Goal: Task Accomplishment & Management: Manage account settings

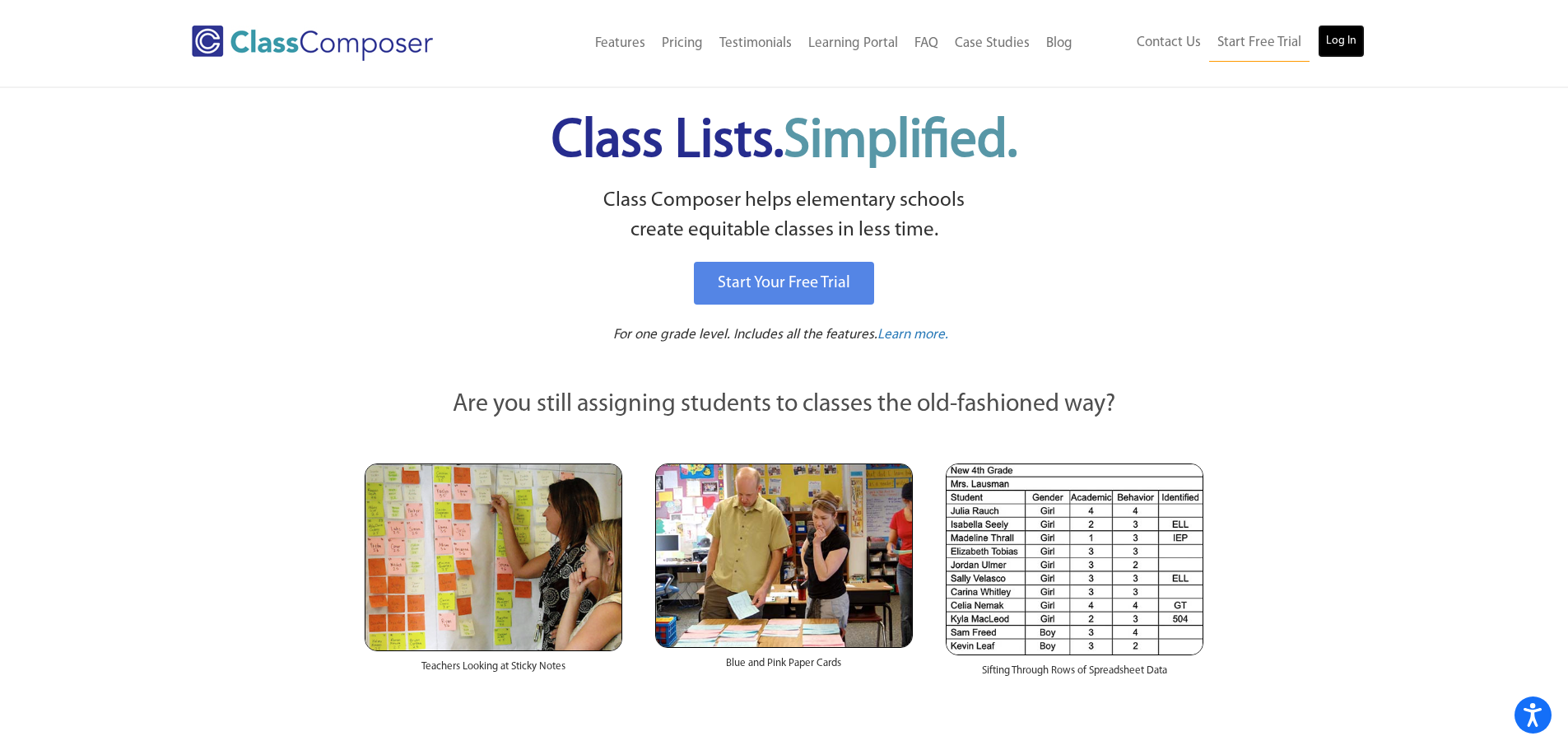
click at [1343, 38] on link "Log In" at bounding box center [1342, 40] width 47 height 33
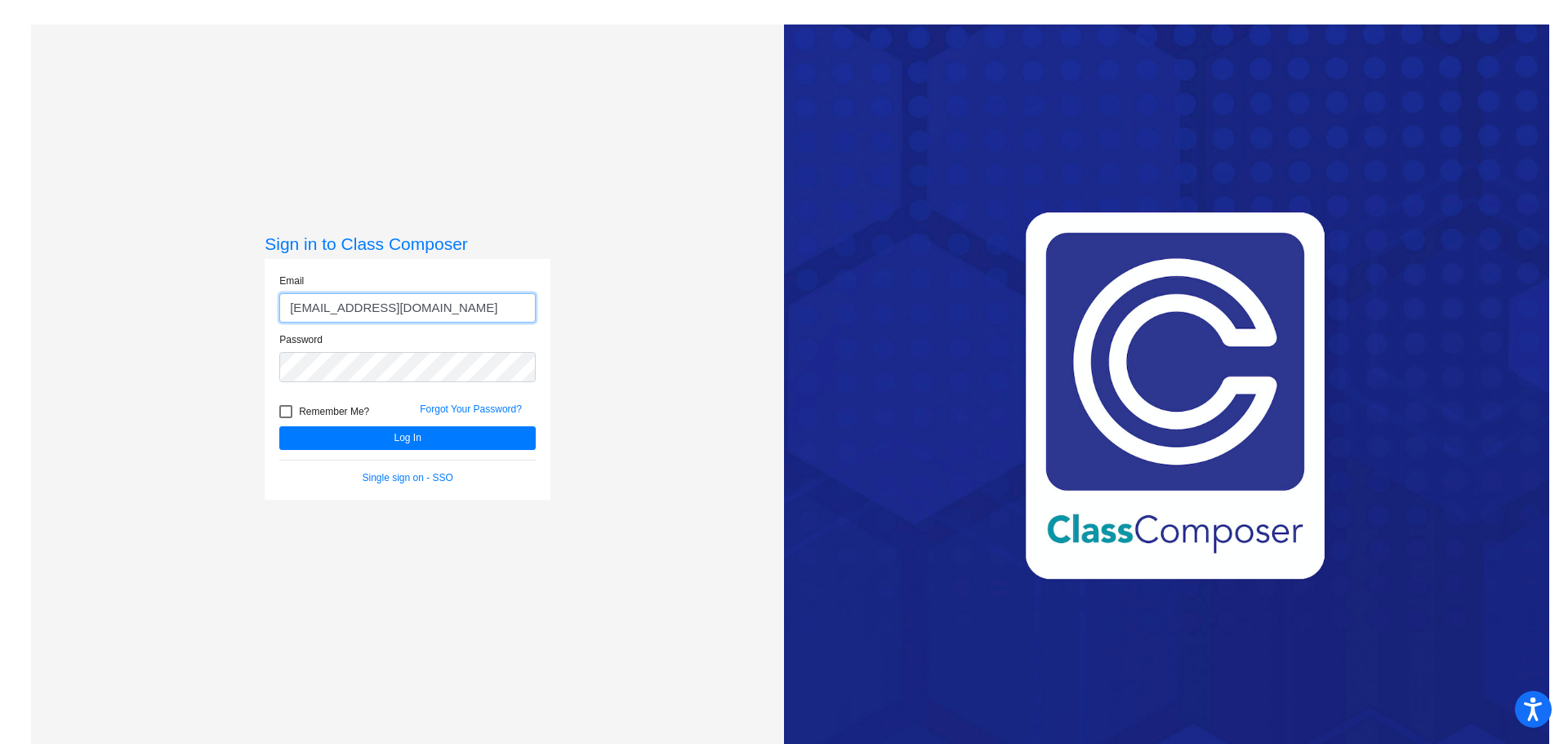
click at [327, 308] on input "bbrown@fpcsk12.com" at bounding box center [407, 308] width 256 height 30
click at [681, 367] on div "Sign in to Class Composer Email hwalker@fpcsk12.com Password Remember Me? Forgo…" at bounding box center [407, 396] width 753 height 744
click at [441, 432] on button "Log In" at bounding box center [407, 439] width 256 height 23
click at [413, 309] on input "hwalker@fpcsk12.com" at bounding box center [407, 308] width 256 height 30
type input "hwalker@fpcsk12.org"
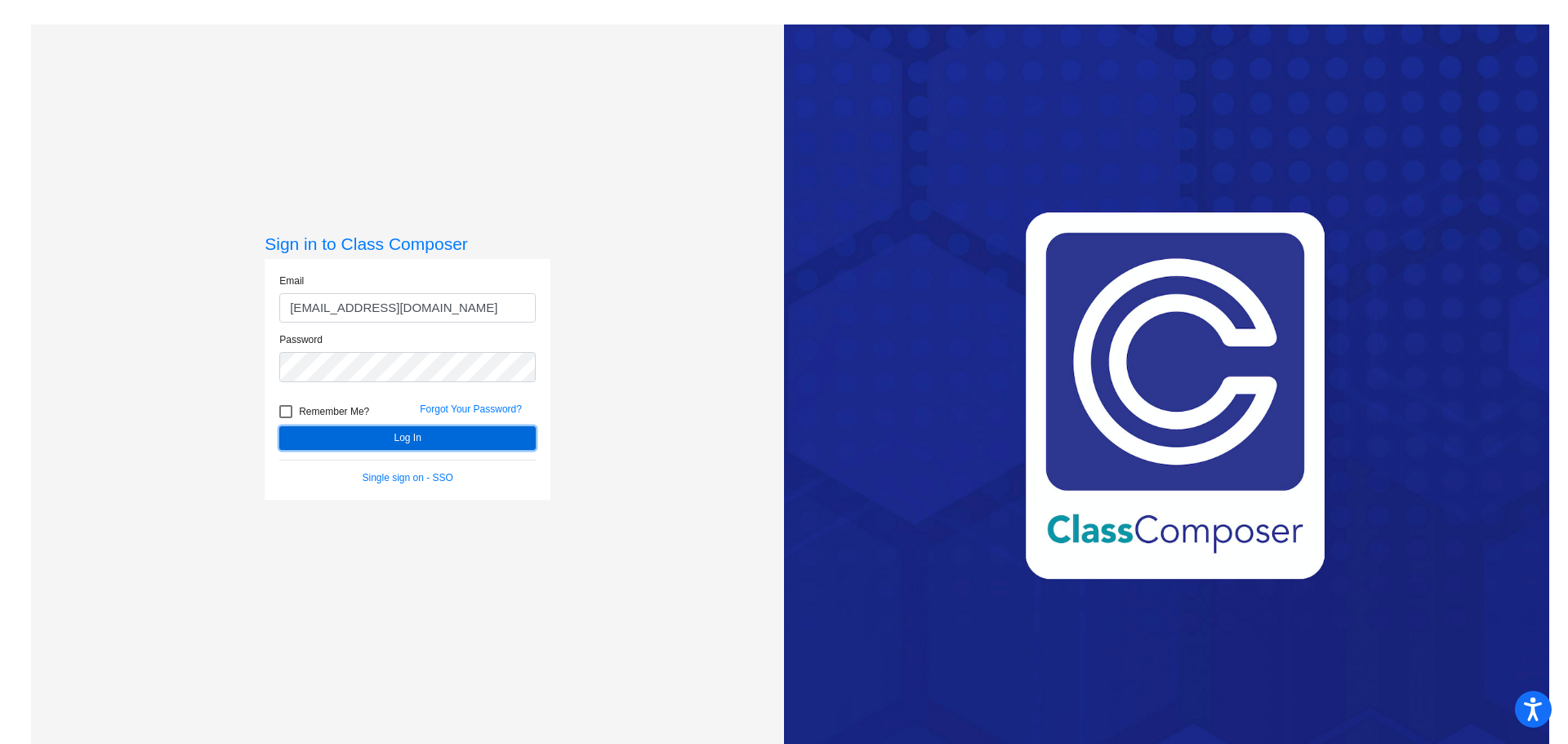
click at [468, 440] on button "Log In" at bounding box center [407, 439] width 256 height 23
click at [540, 395] on div "Remember Me? Forgot Your Password?" at bounding box center [407, 409] width 281 height 34
